Goal: Task Accomplishment & Management: Manage account settings

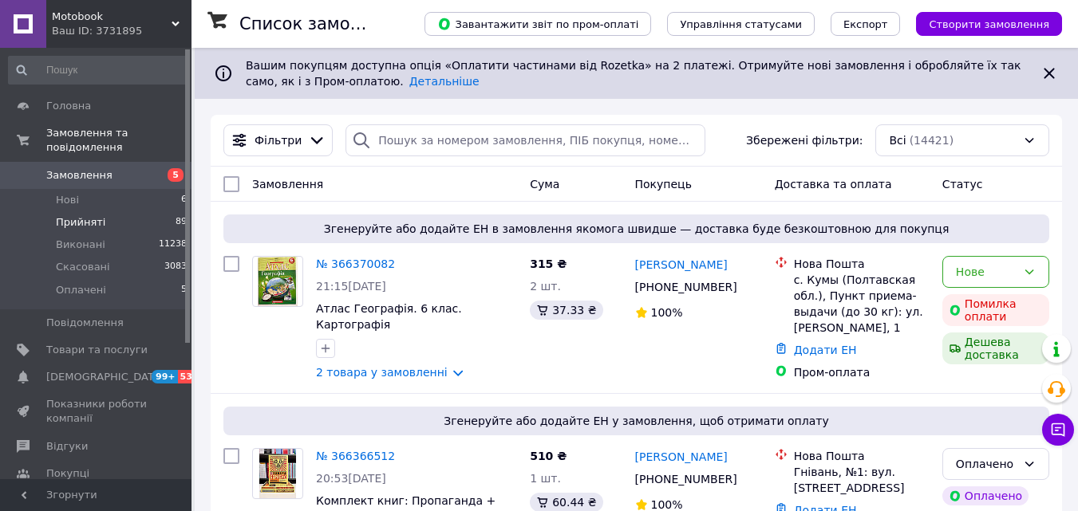
click at [105, 212] on li "Прийняті 89" at bounding box center [98, 222] width 196 height 22
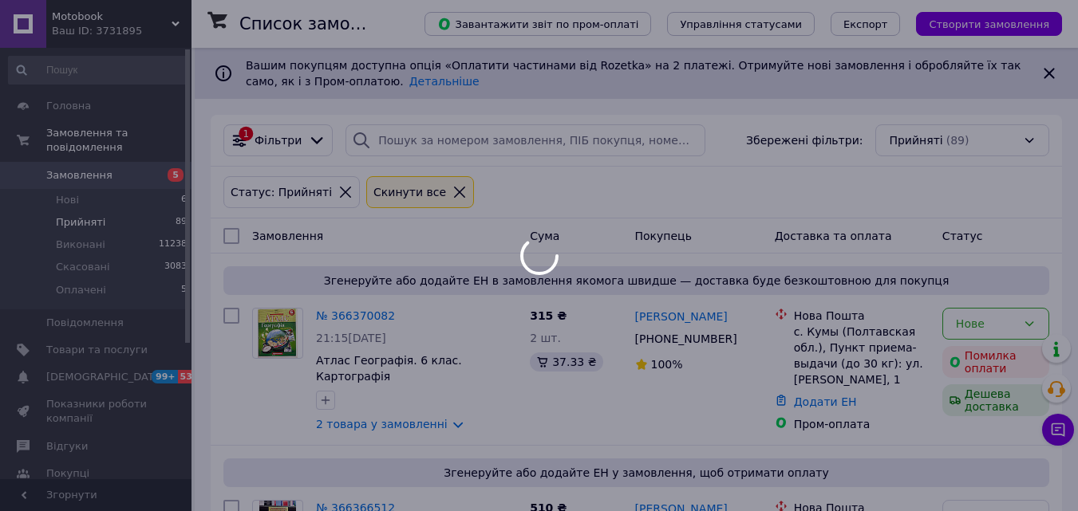
click at [121, 169] on div at bounding box center [539, 255] width 1078 height 511
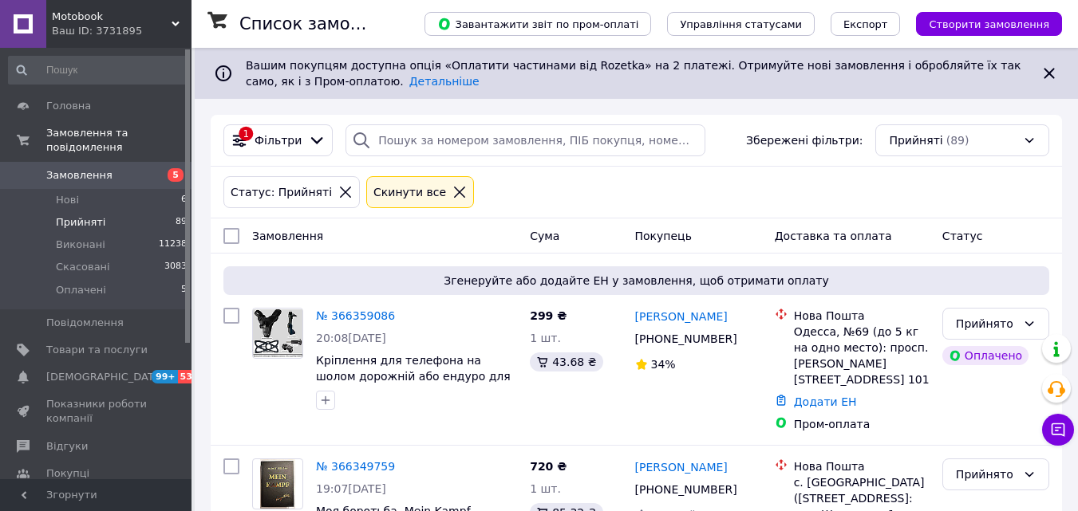
click at [127, 168] on span "Замовлення" at bounding box center [96, 175] width 101 height 14
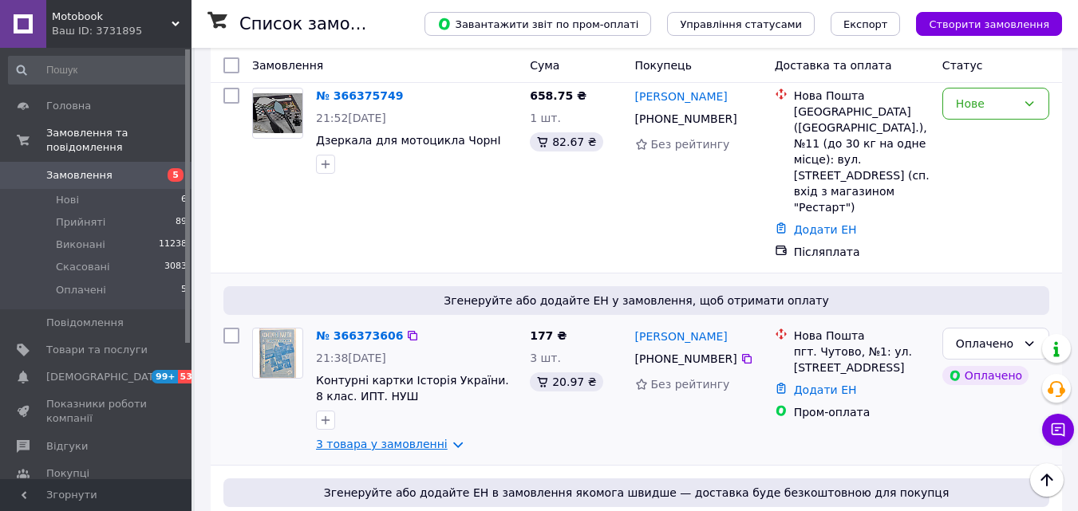
scroll to position [399, 0]
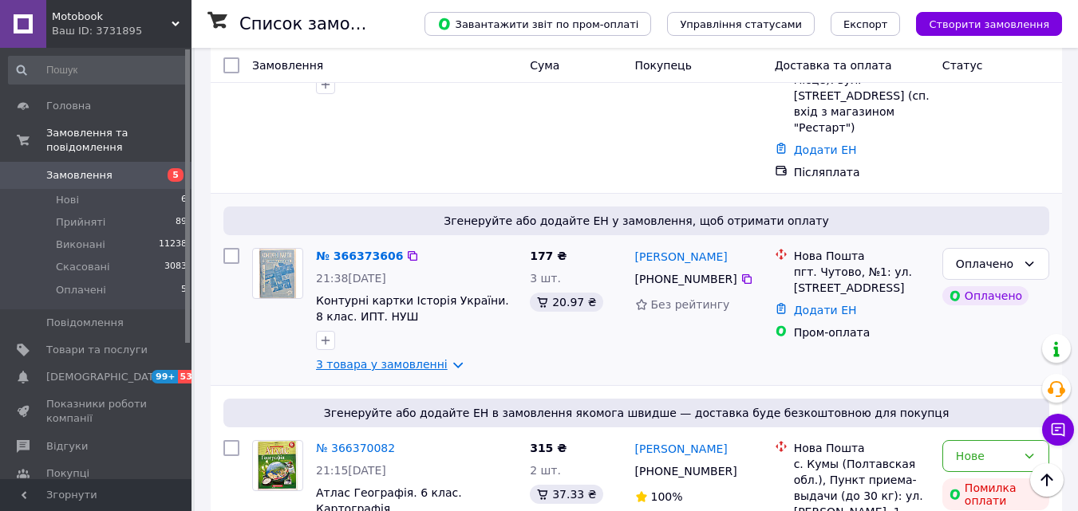
click at [415, 358] on link "3 товара у замовленні" at bounding box center [382, 364] width 132 height 13
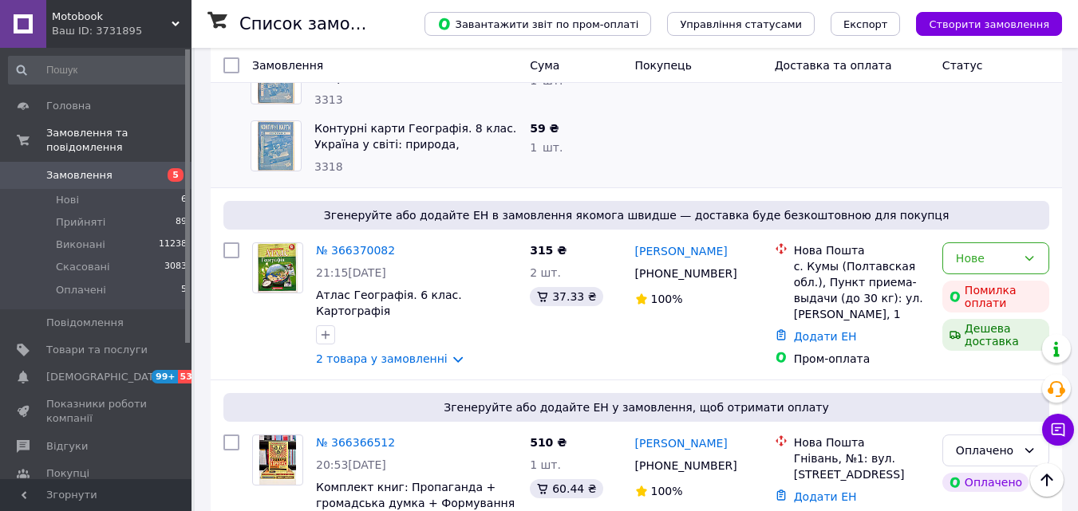
scroll to position [878, 0]
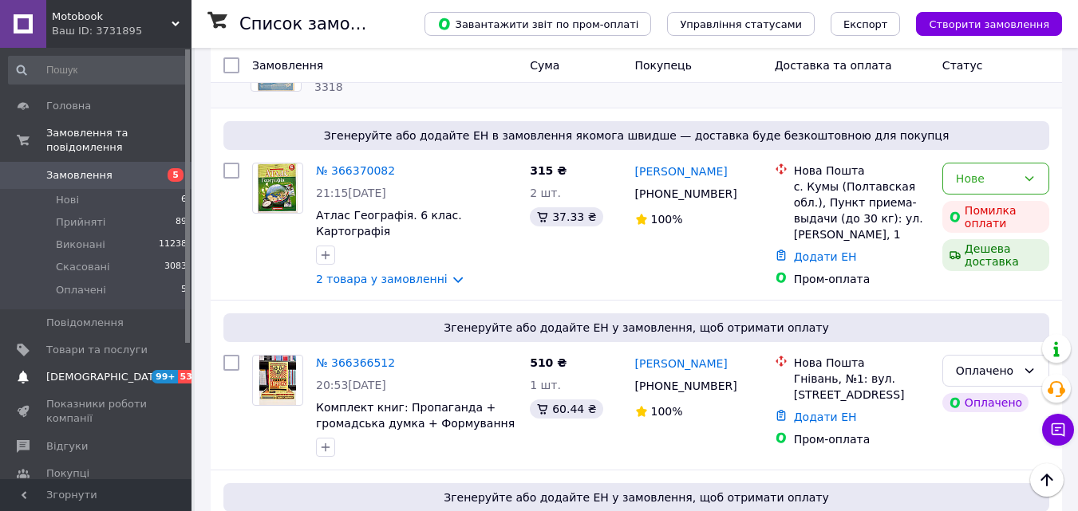
click at [56, 370] on span "[DEMOGRAPHIC_DATA]" at bounding box center [105, 377] width 118 height 14
